Goal: Navigation & Orientation: Find specific page/section

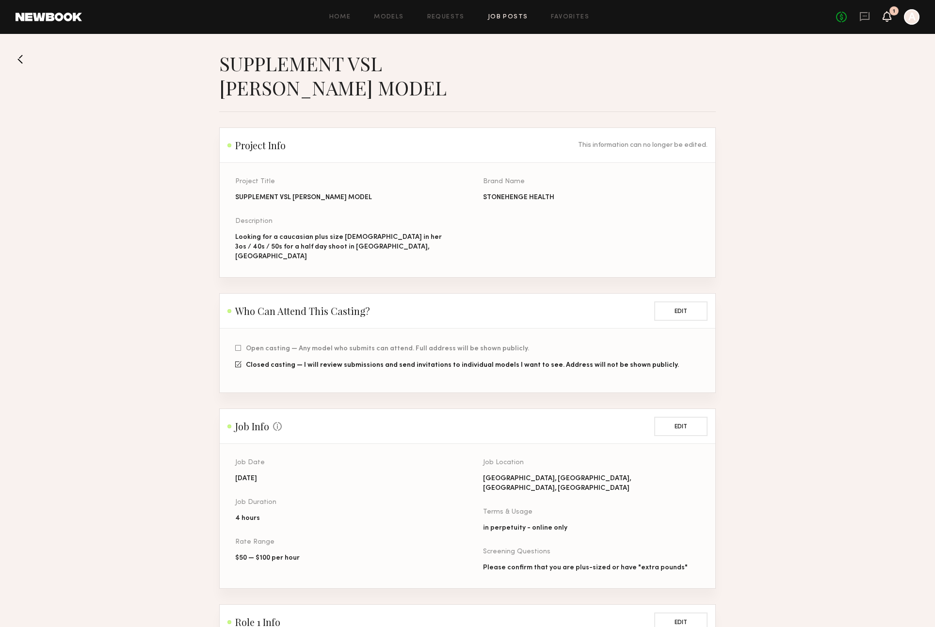
click at [892, 19] on div "No fees up to $5,000 1 A" at bounding box center [877, 17] width 83 height 16
click at [890, 19] on icon at bounding box center [887, 16] width 8 height 7
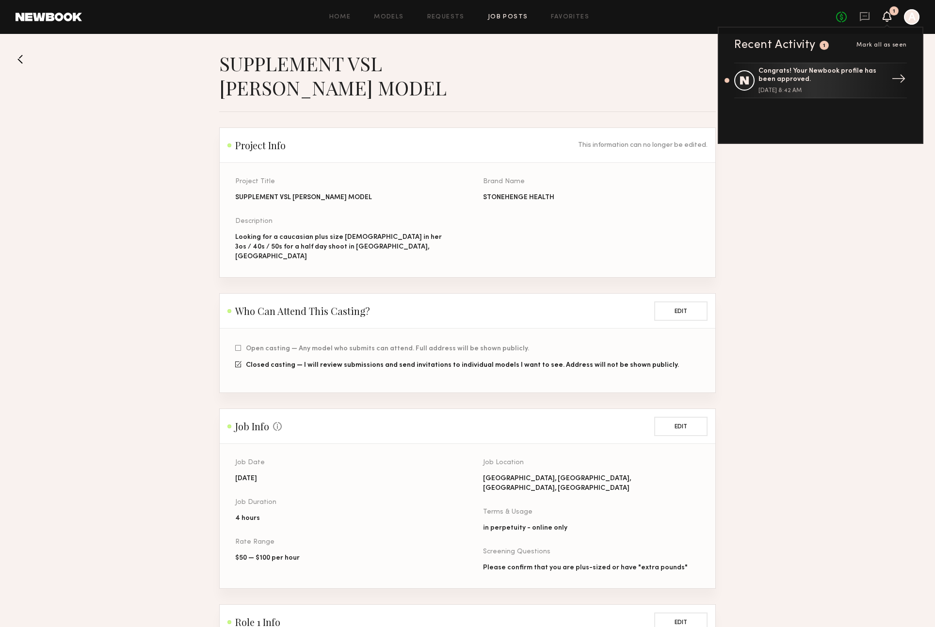
click at [803, 83] on div "Congrats! Your Newbook profile has been approved. [DATE] 8:42 AM" at bounding box center [821, 80] width 126 height 26
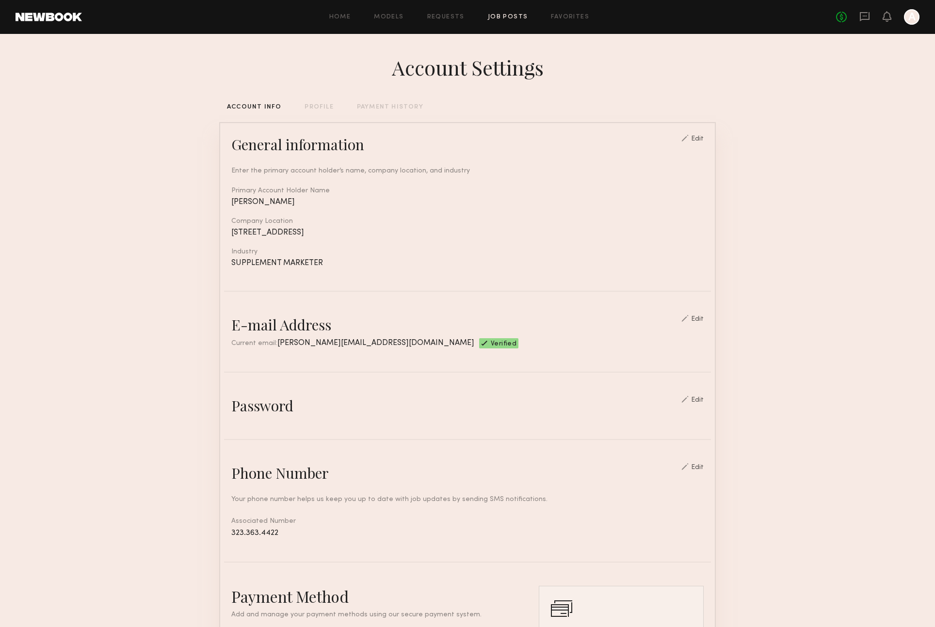
click at [511, 17] on link "Job Posts" at bounding box center [508, 17] width 40 height 6
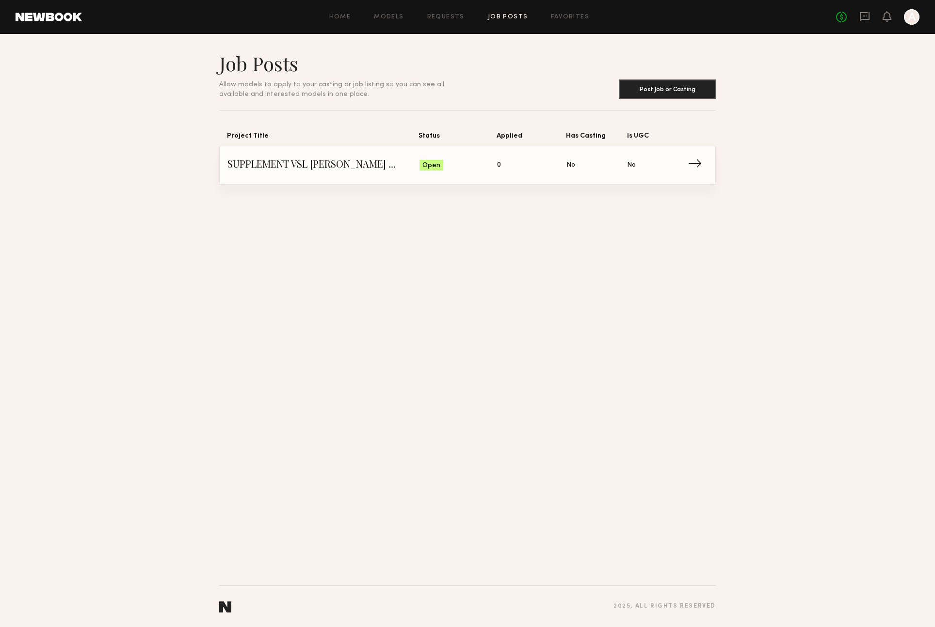
click at [511, 17] on link "Job Posts" at bounding box center [508, 17] width 40 height 6
